Goal: Information Seeking & Learning: Learn about a topic

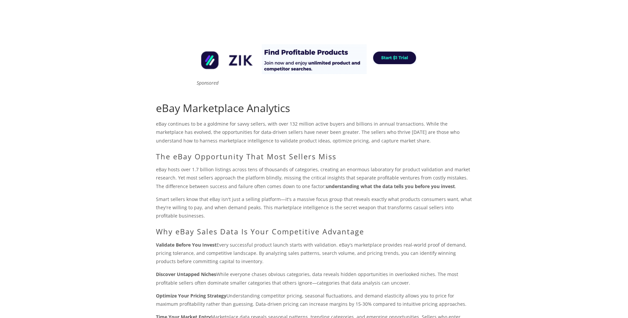
scroll to position [45, 0]
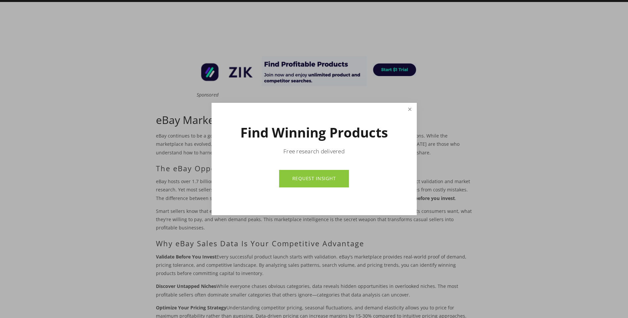
click at [407, 107] on link "Close" at bounding box center [410, 110] width 12 height 12
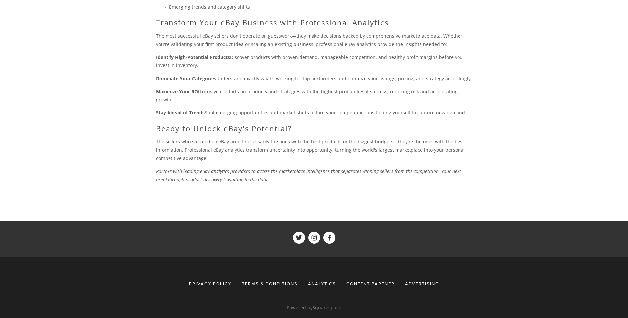
scroll to position [475, 0]
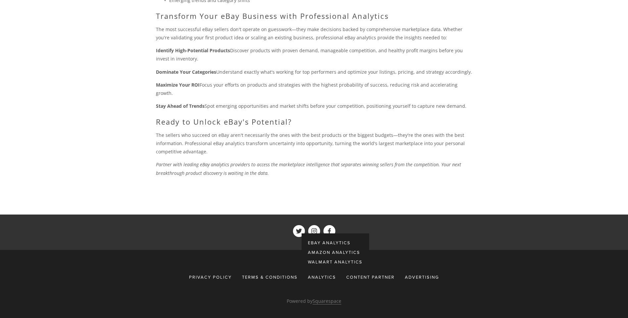
click at [322, 271] on div "Analytics" at bounding box center [322, 277] width 37 height 12
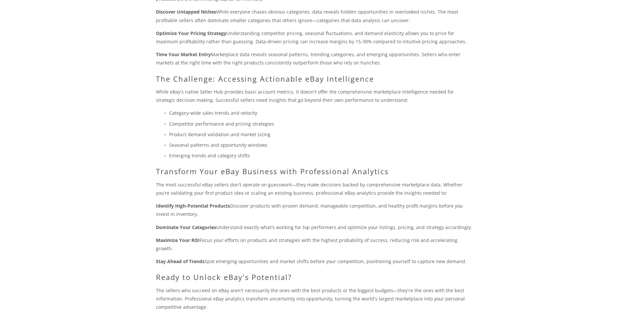
scroll to position [265, 0]
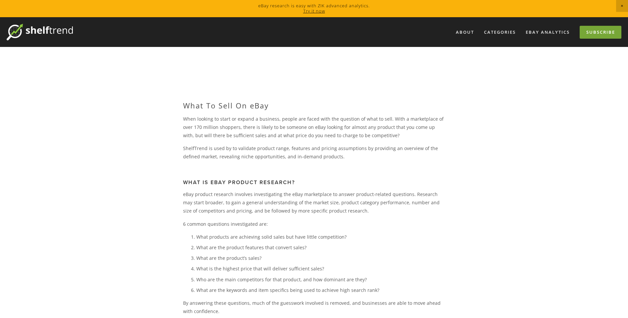
click at [586, 32] on link "Subscribe" at bounding box center [601, 32] width 42 height 13
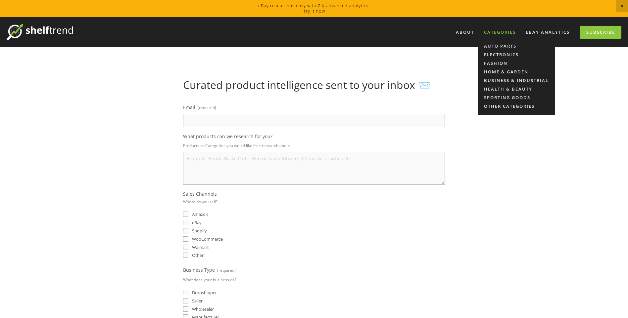
click at [508, 32] on div "Categories" at bounding box center [500, 32] width 40 height 11
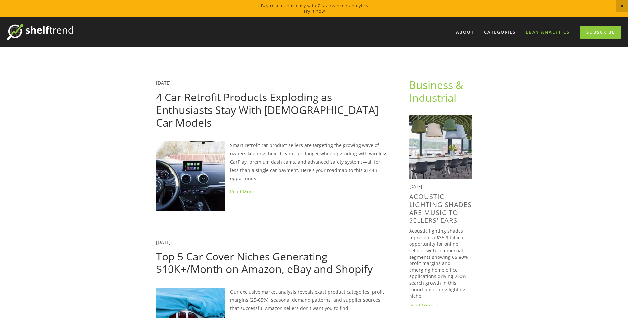
click at [541, 32] on link "eBay Analytics" at bounding box center [547, 32] width 53 height 11
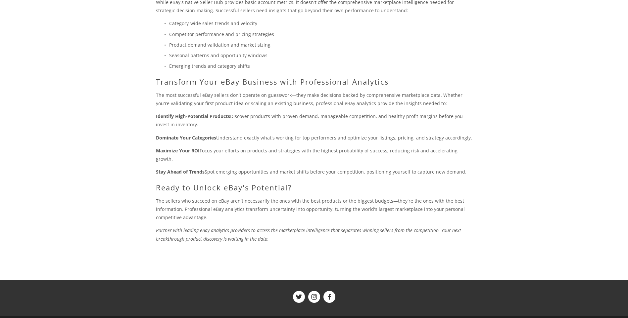
scroll to position [409, 0]
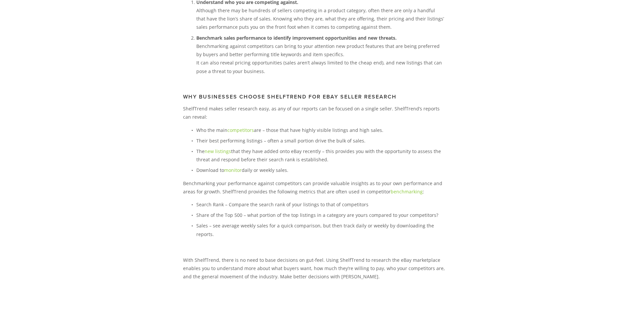
scroll to position [265, 0]
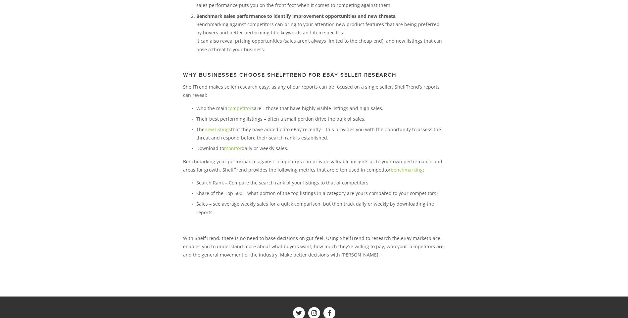
click at [232, 148] on link "monitor" at bounding box center [233, 148] width 18 height 6
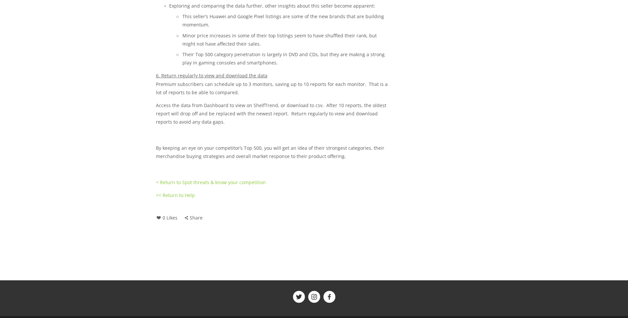
scroll to position [727, 0]
